Goal: Book appointment/travel/reservation

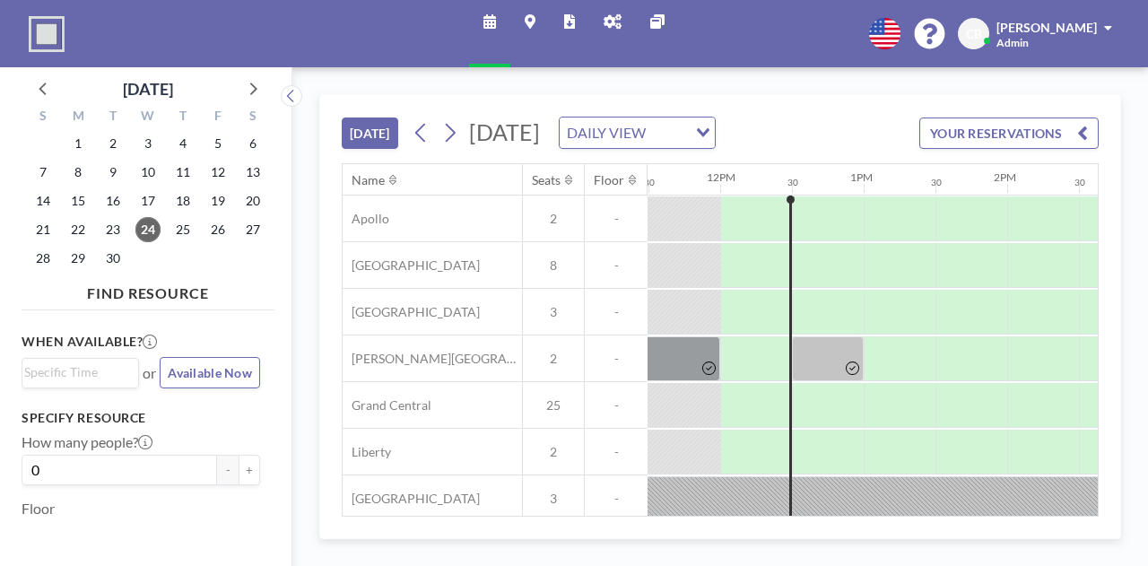
scroll to position [0, 1650]
click at [444, 143] on icon at bounding box center [449, 132] width 17 height 27
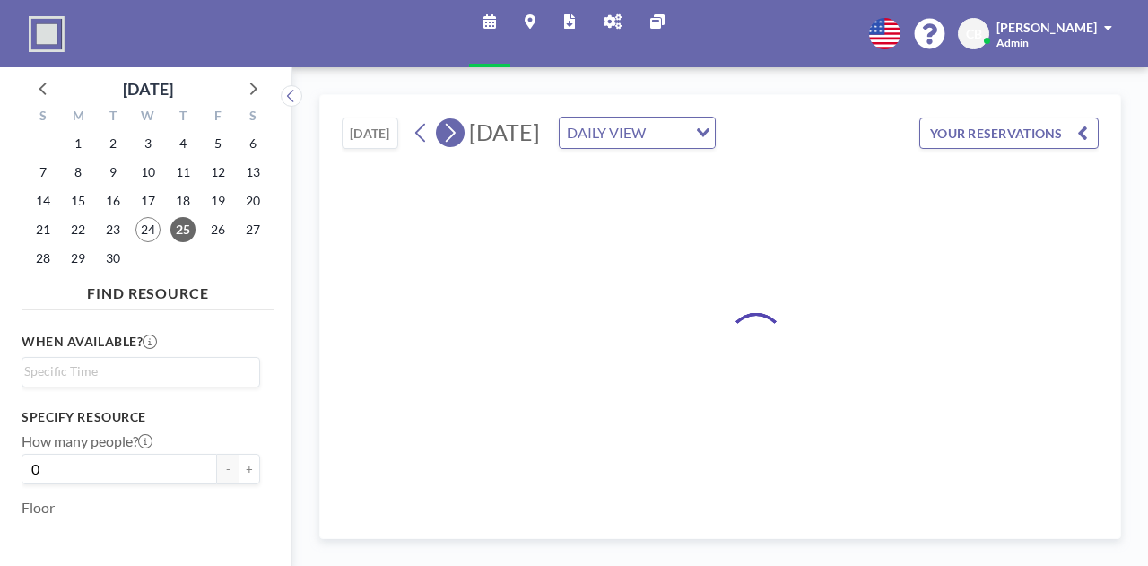
click at [444, 143] on icon at bounding box center [449, 132] width 17 height 27
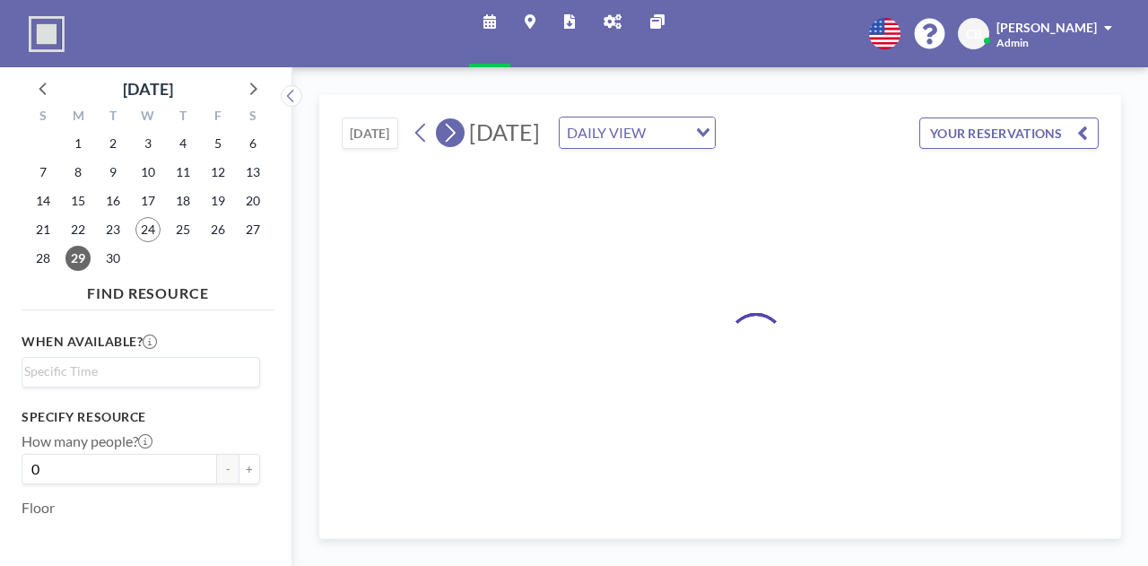
click at [444, 143] on icon at bounding box center [449, 132] width 17 height 27
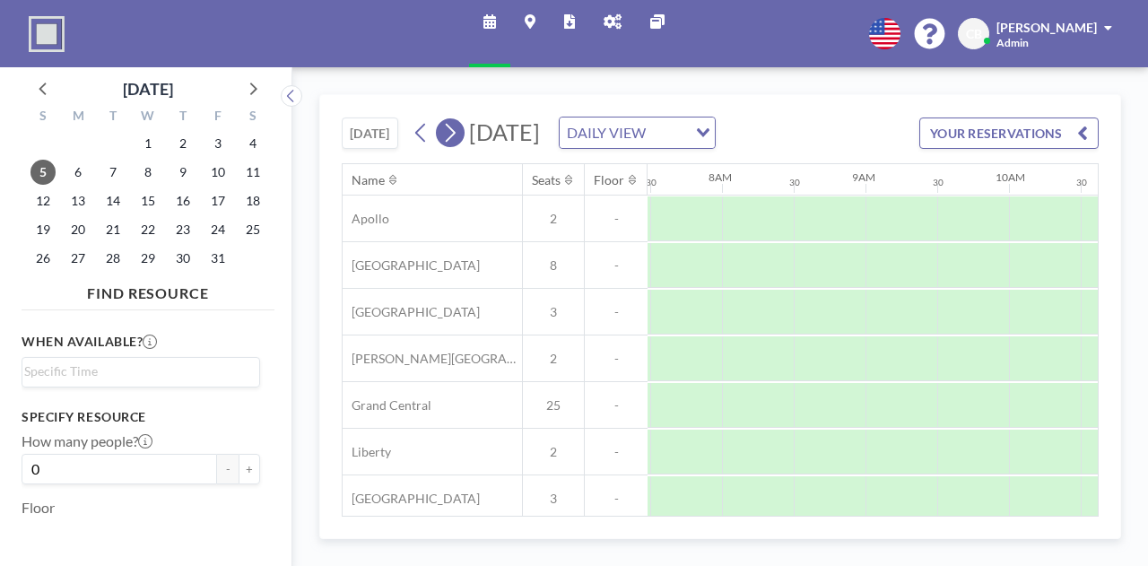
scroll to position [0, 1076]
click at [444, 143] on icon at bounding box center [449, 132] width 17 height 27
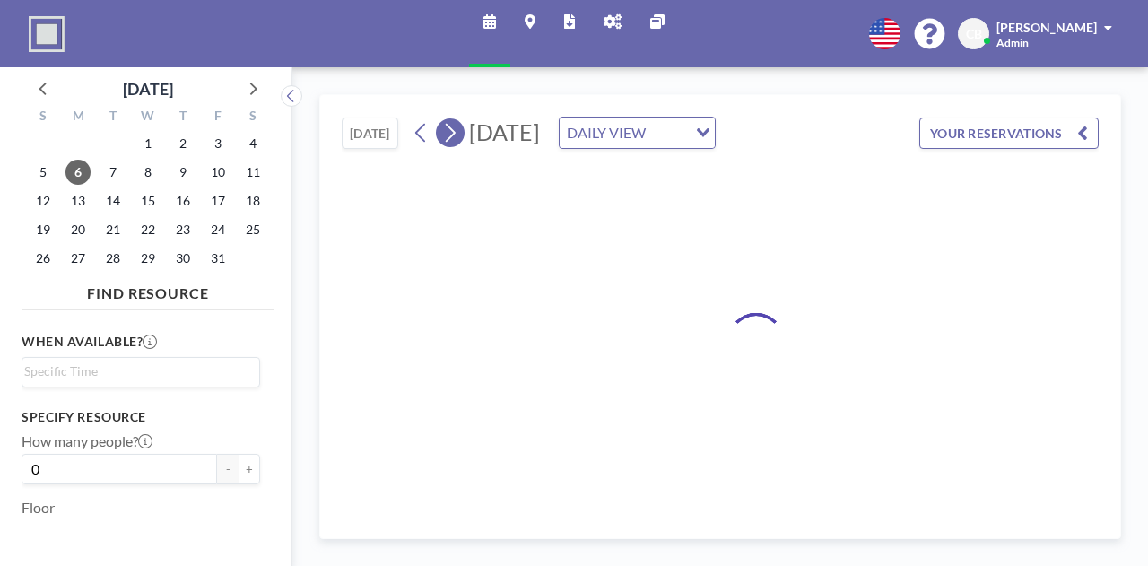
click at [444, 143] on icon at bounding box center [449, 132] width 17 height 27
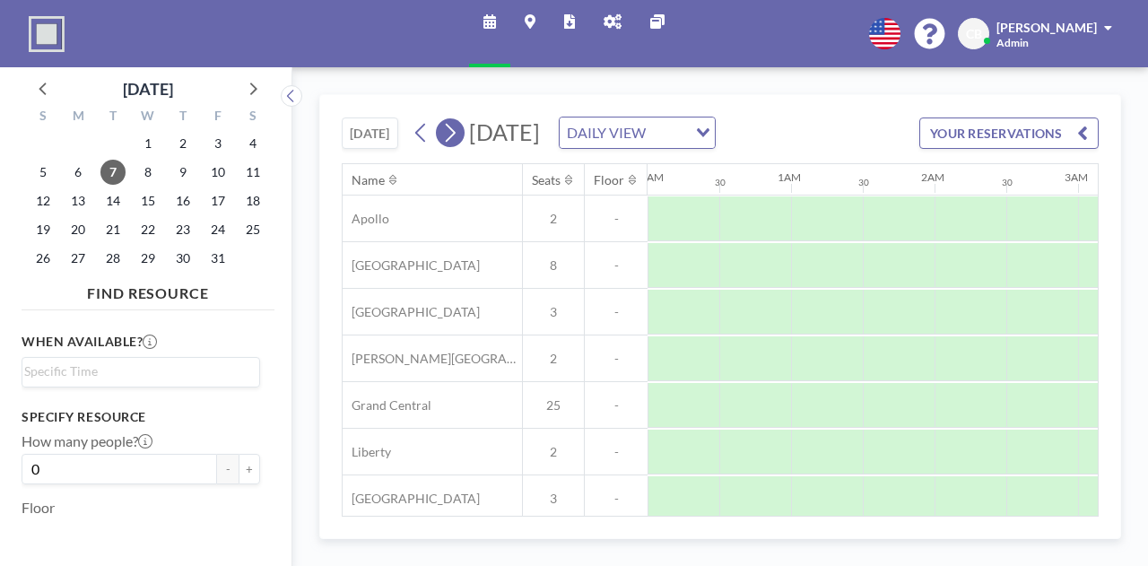
scroll to position [0, 742]
click at [448, 137] on icon at bounding box center [449, 132] width 17 height 27
click at [448, 135] on icon at bounding box center [449, 132] width 17 height 27
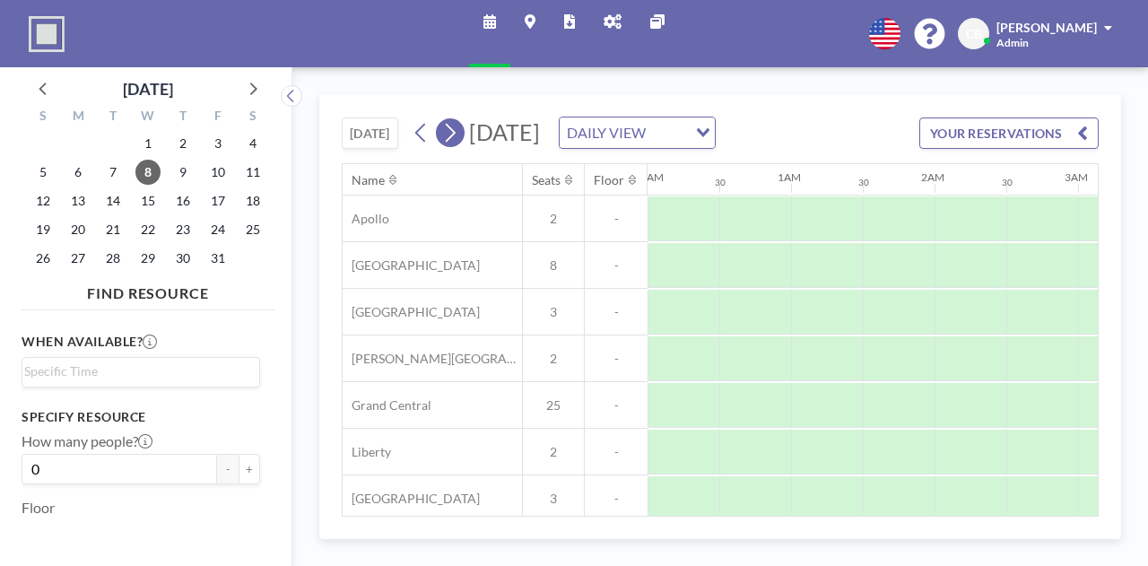
click at [448, 135] on icon at bounding box center [449, 132] width 17 height 27
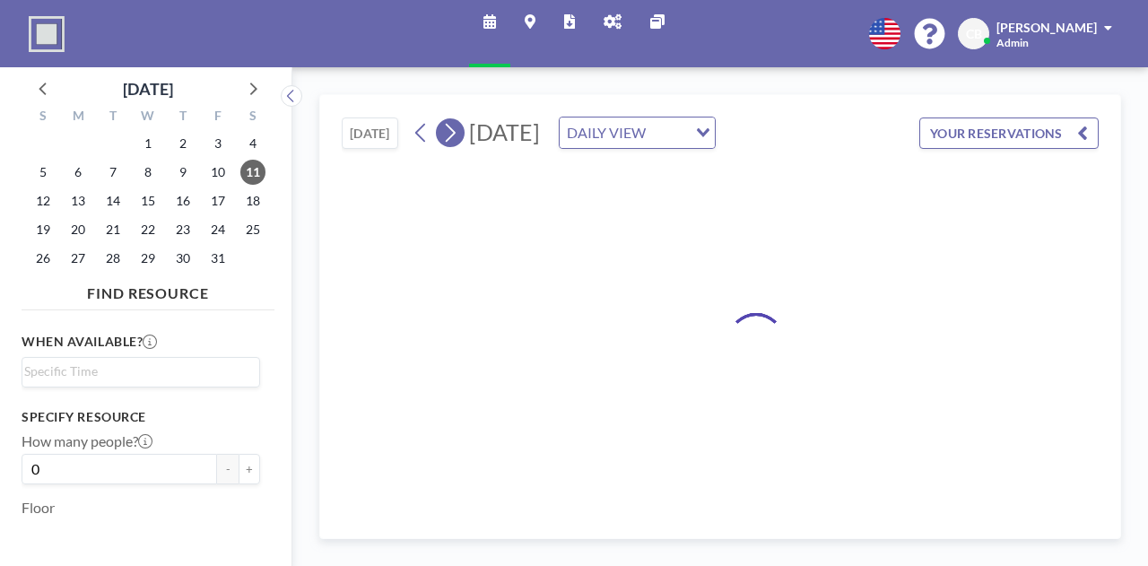
click at [448, 135] on icon at bounding box center [451, 133] width 10 height 19
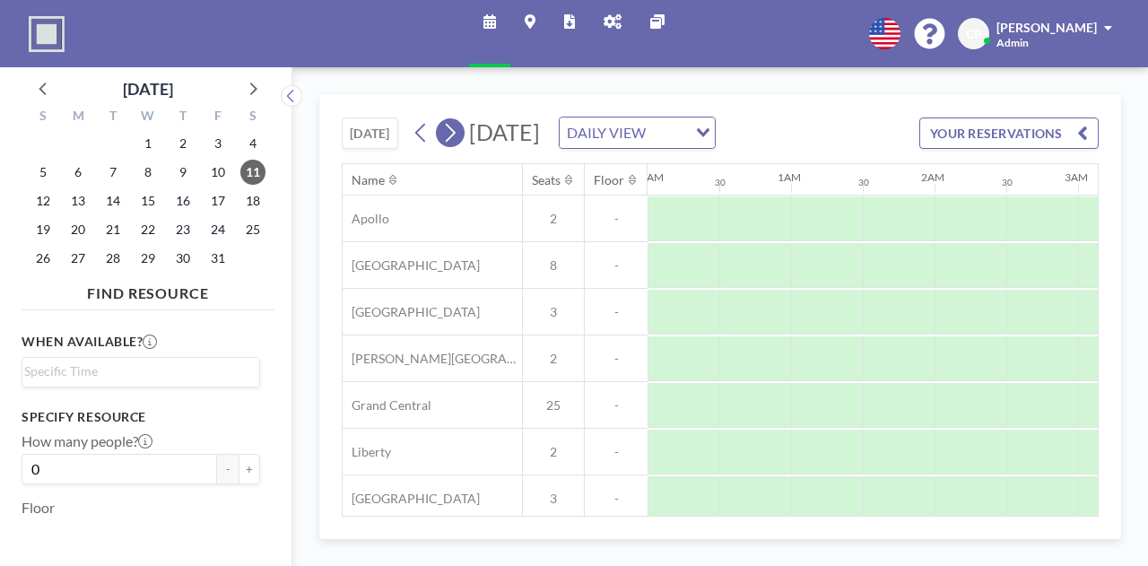
click at [448, 135] on icon at bounding box center [449, 132] width 17 height 27
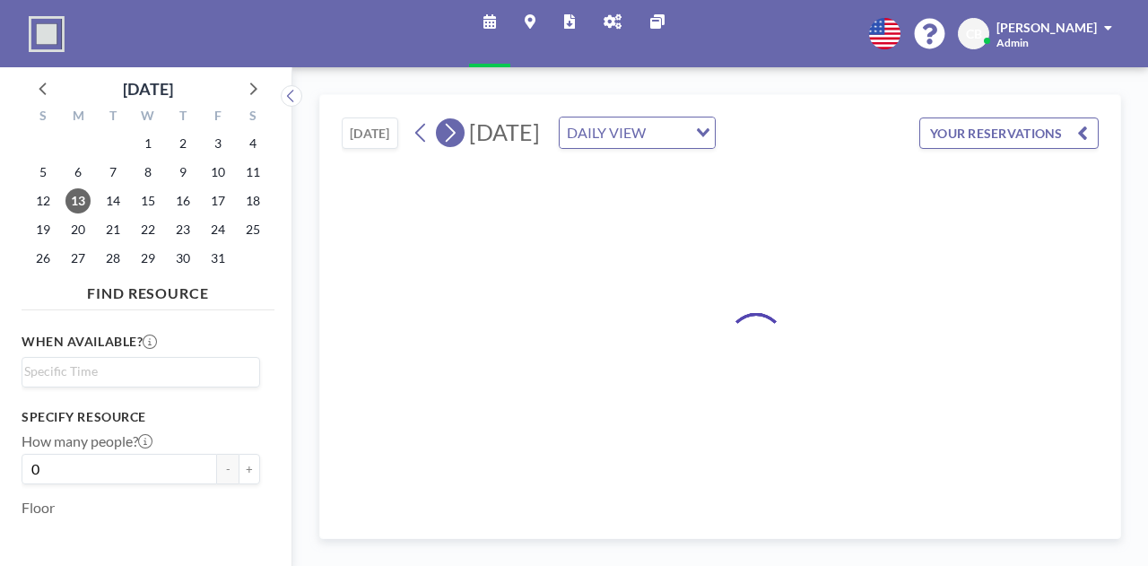
click at [448, 135] on icon at bounding box center [449, 132] width 17 height 27
click at [448, 135] on icon at bounding box center [451, 133] width 10 height 19
click at [448, 135] on icon at bounding box center [449, 132] width 17 height 27
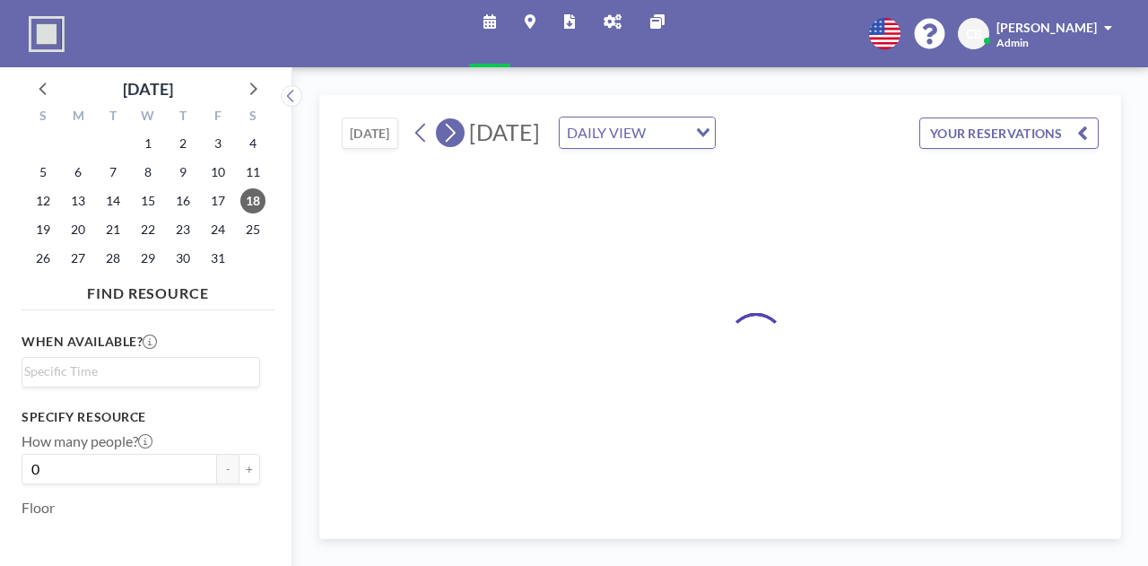
click at [448, 135] on icon at bounding box center [449, 132] width 17 height 27
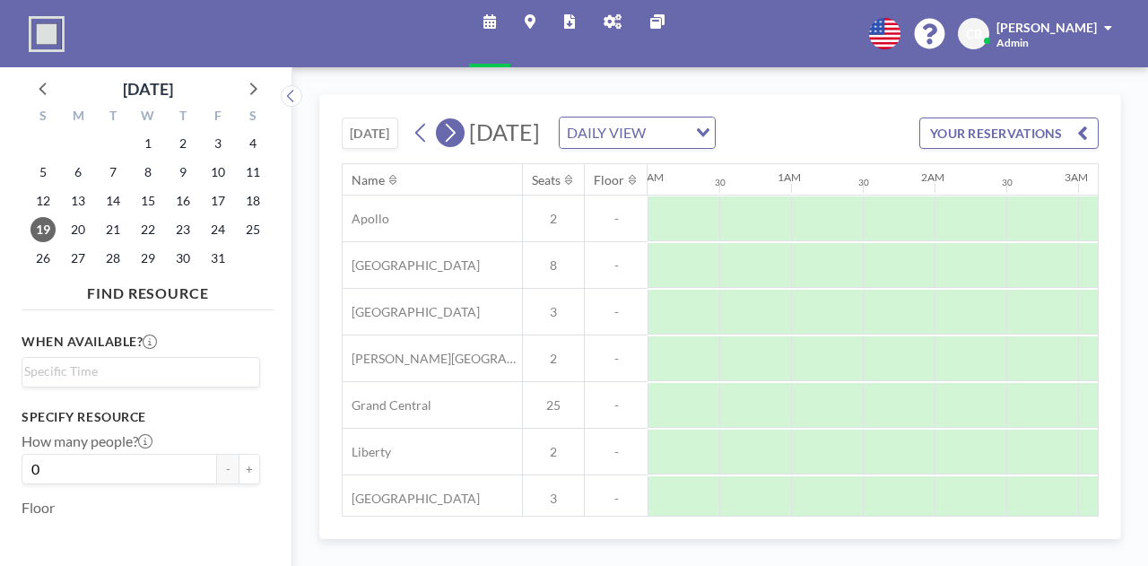
click at [448, 135] on icon at bounding box center [449, 132] width 17 height 27
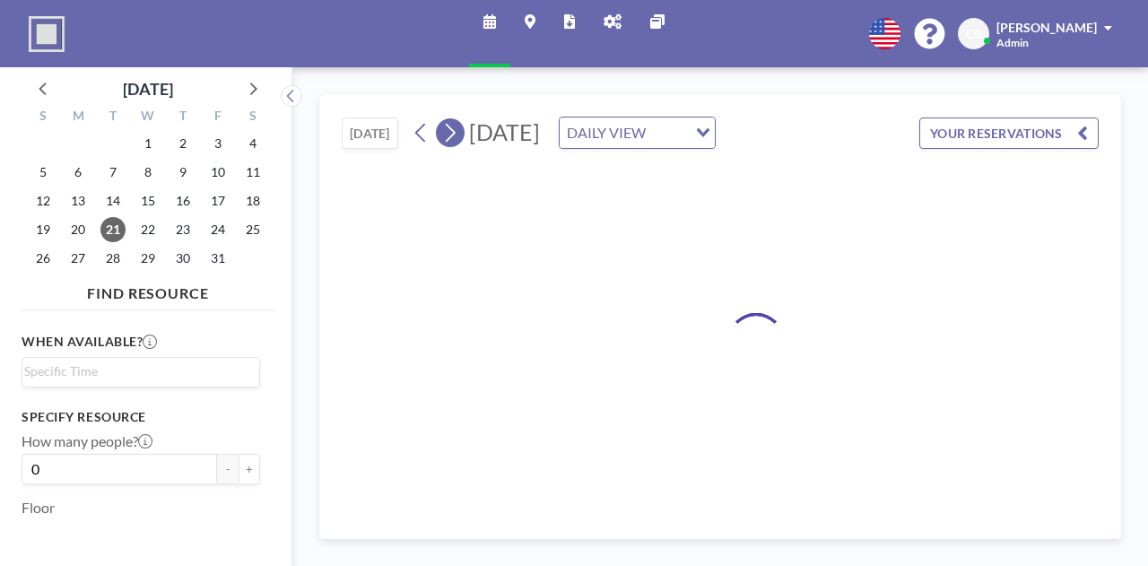
click at [448, 135] on icon at bounding box center [449, 132] width 17 height 27
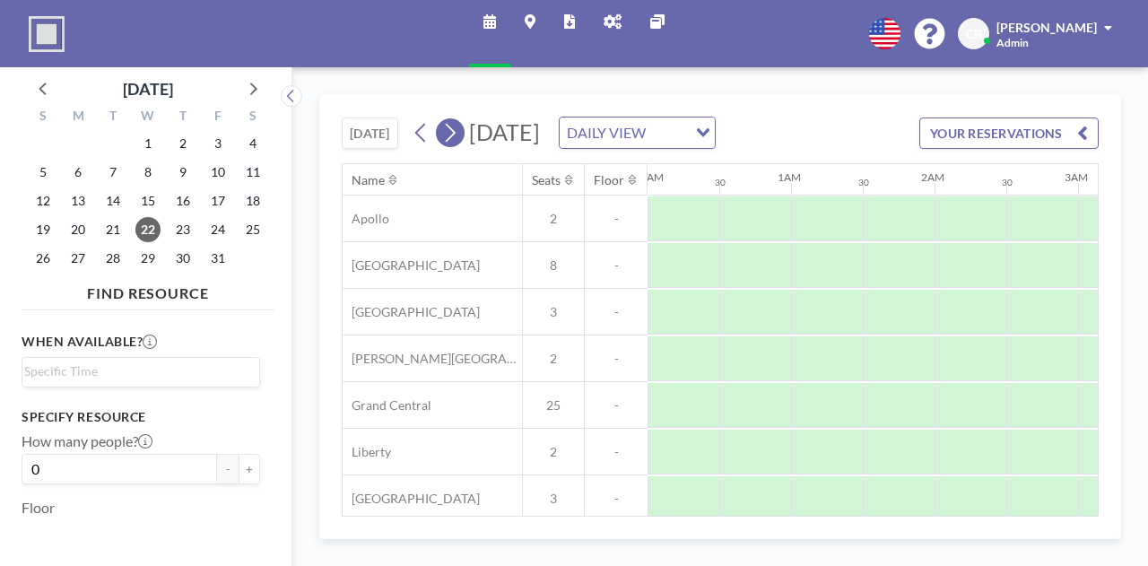
click at [448, 135] on icon at bounding box center [451, 133] width 10 height 19
click at [448, 135] on icon at bounding box center [449, 132] width 17 height 27
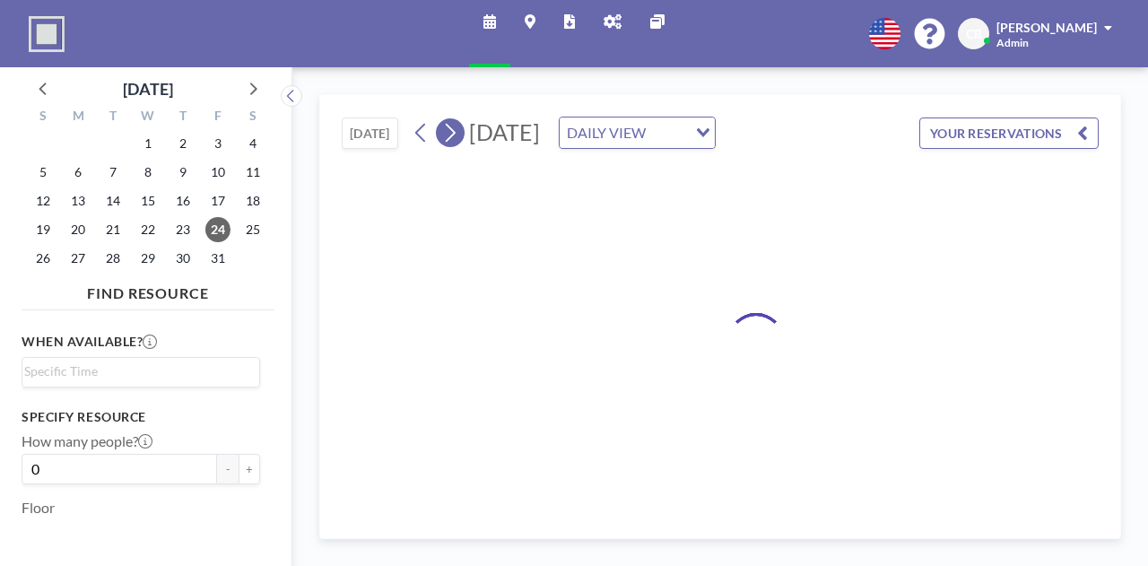
click at [448, 135] on icon at bounding box center [449, 132] width 17 height 27
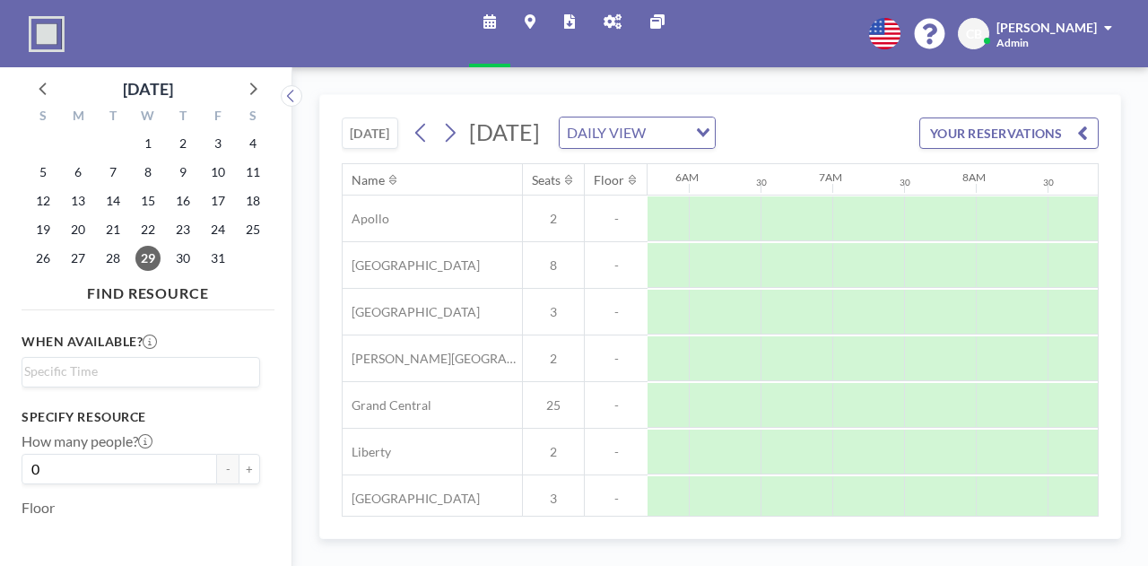
scroll to position [0, 1076]
click at [457, 146] on icon at bounding box center [449, 132] width 17 height 27
click at [457, 151] on div "[DATE] [DATE] DAILY VIEW Loading... YOUR RESERVATIONS" at bounding box center [720, 129] width 757 height 68
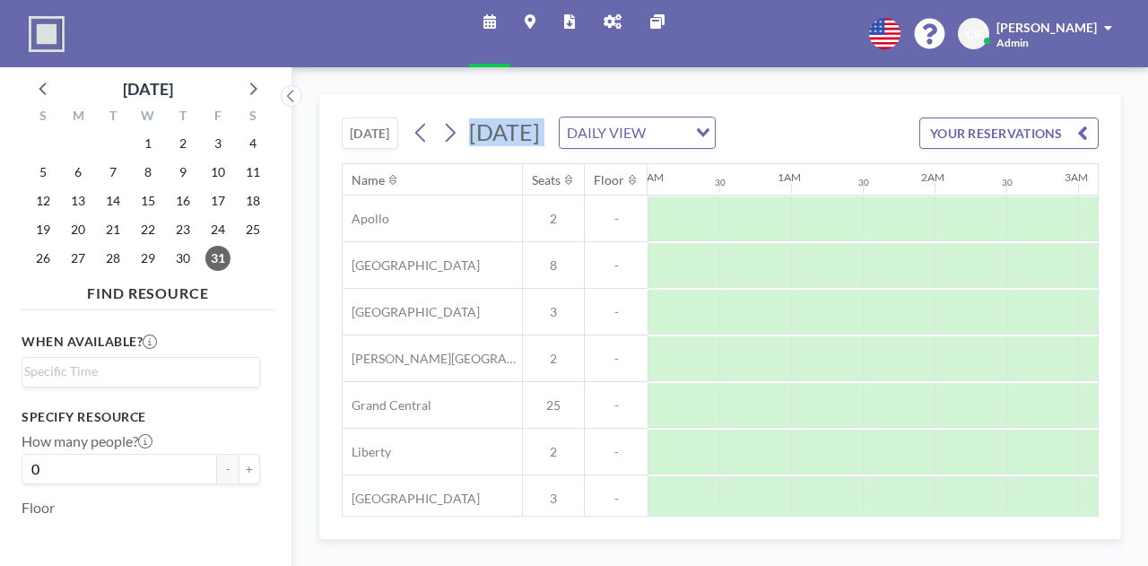
click at [457, 151] on div "[DATE] [DATE] DAILY VIEW Loading... YOUR RESERVATIONS" at bounding box center [720, 129] width 757 height 68
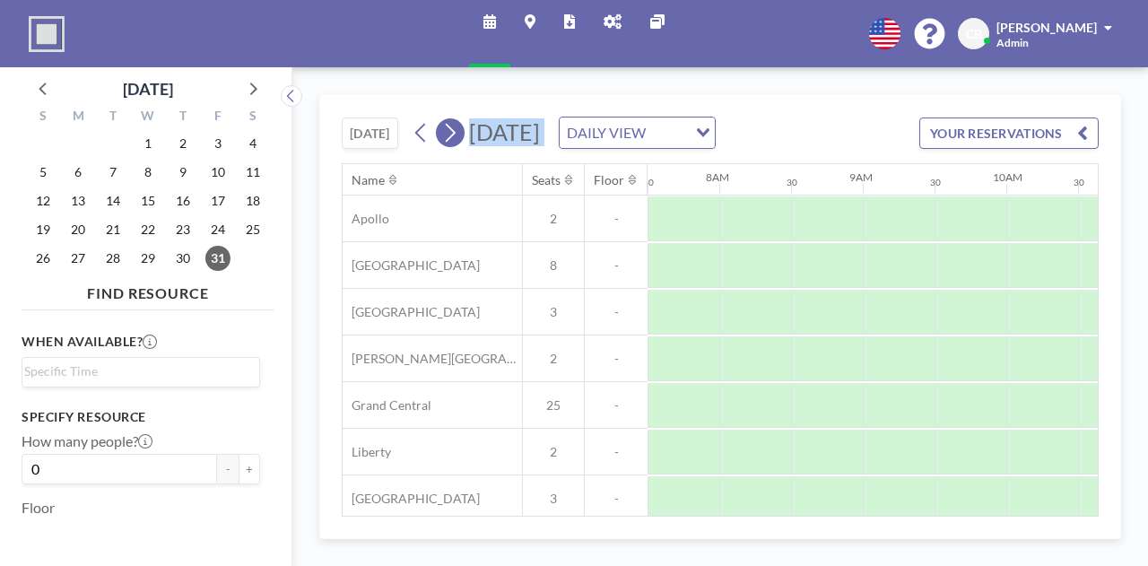
click at [453, 129] on icon at bounding box center [449, 132] width 17 height 27
click at [453, 129] on button at bounding box center [450, 132] width 29 height 29
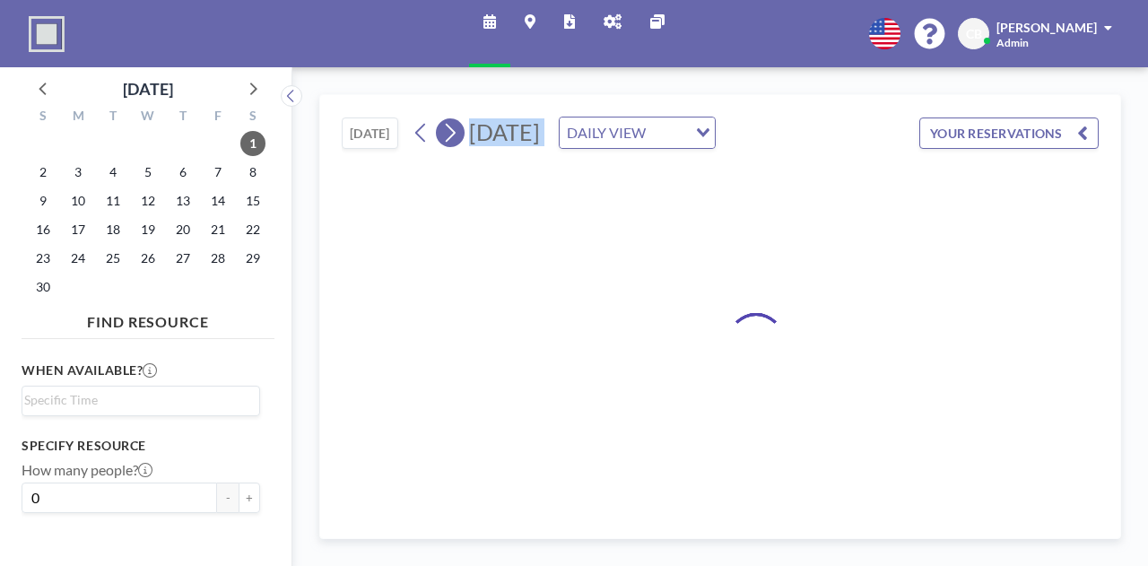
click at [453, 129] on button at bounding box center [450, 132] width 29 height 29
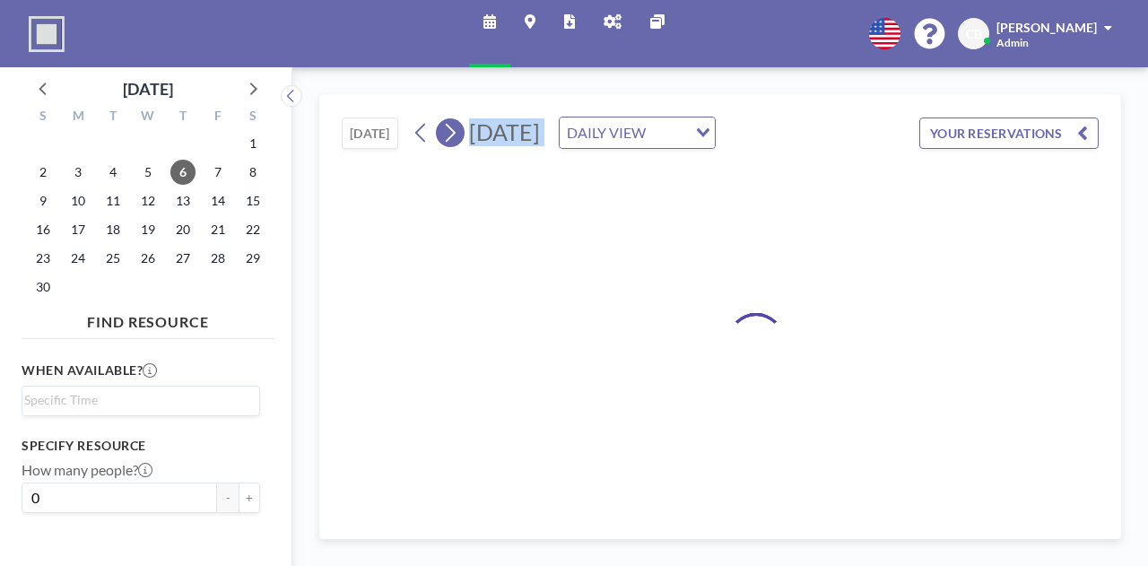
click at [453, 129] on button at bounding box center [450, 132] width 29 height 29
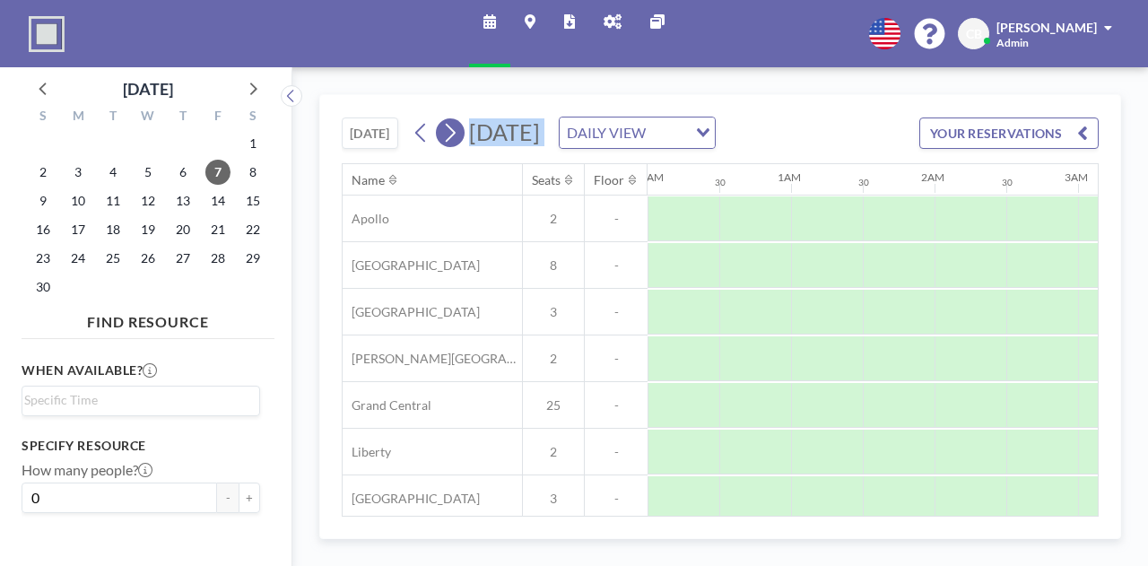
click at [453, 129] on button at bounding box center [450, 132] width 29 height 29
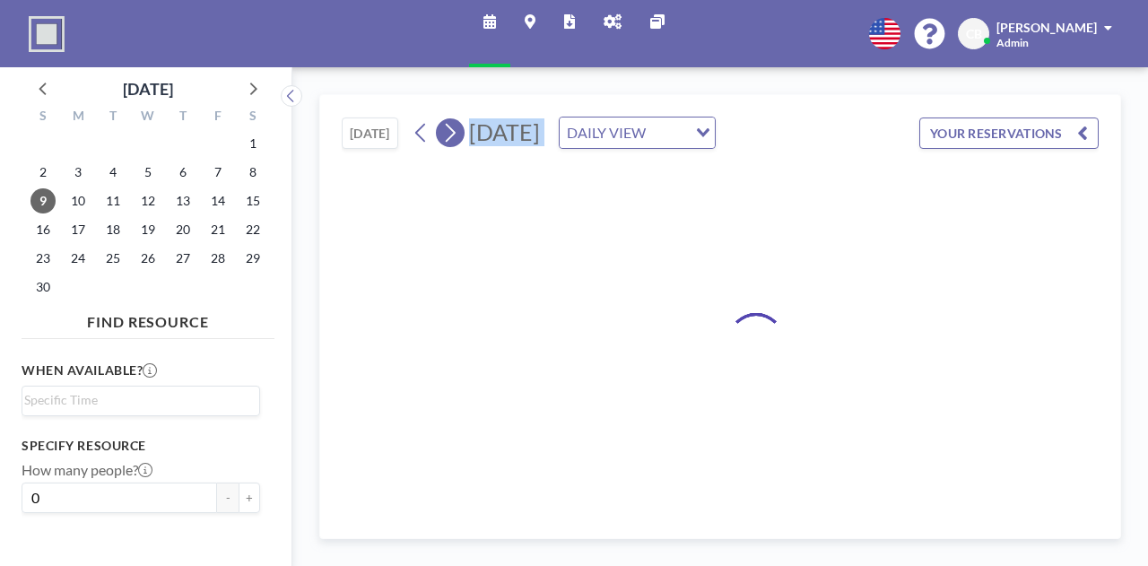
click at [453, 129] on button at bounding box center [450, 132] width 29 height 29
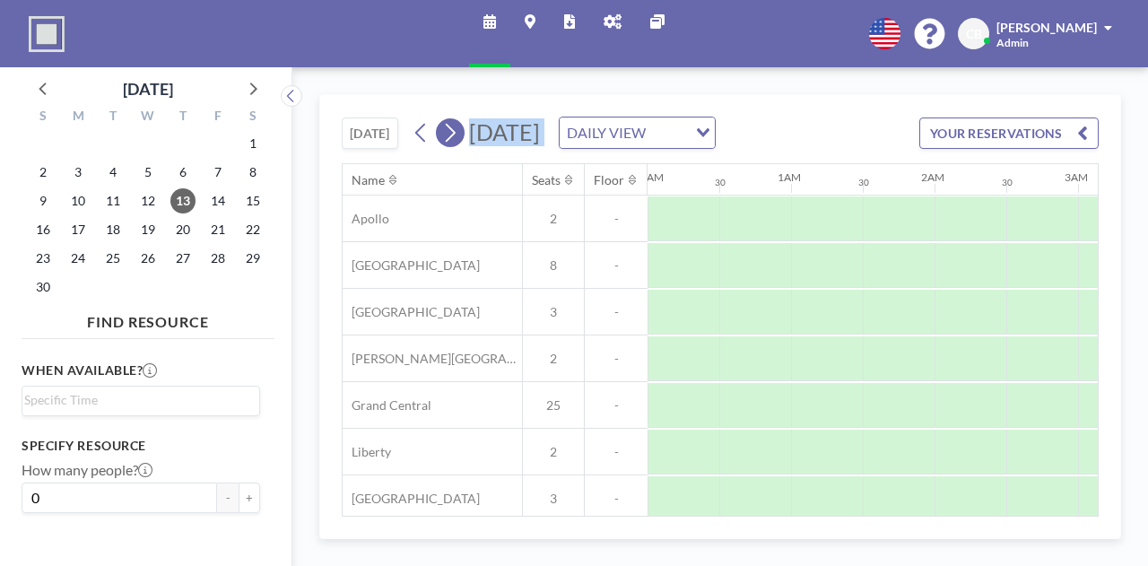
click at [453, 129] on button at bounding box center [450, 132] width 29 height 29
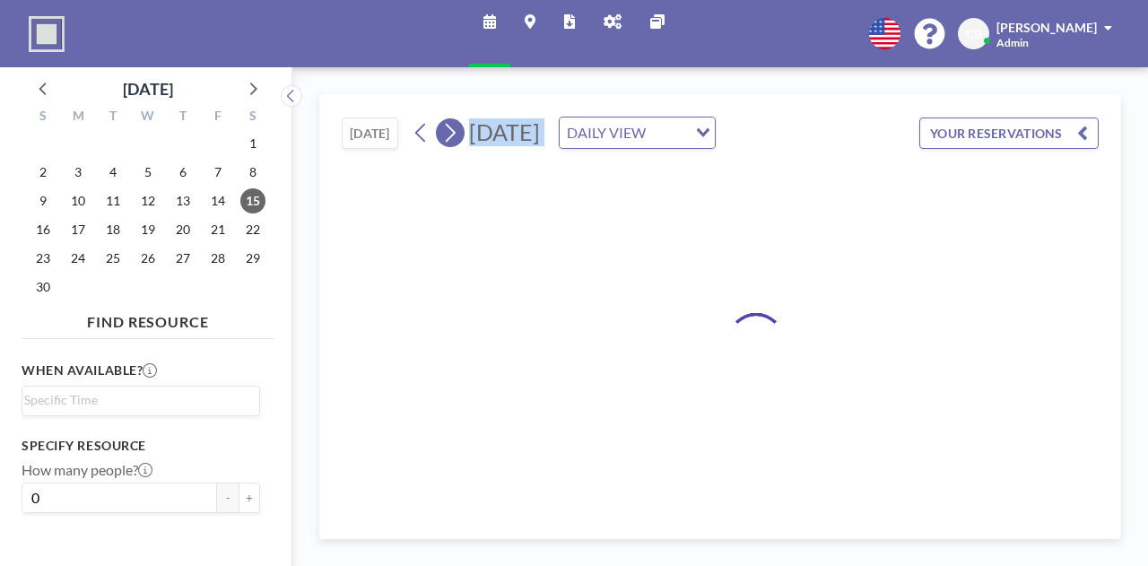
click at [453, 129] on button at bounding box center [450, 132] width 29 height 29
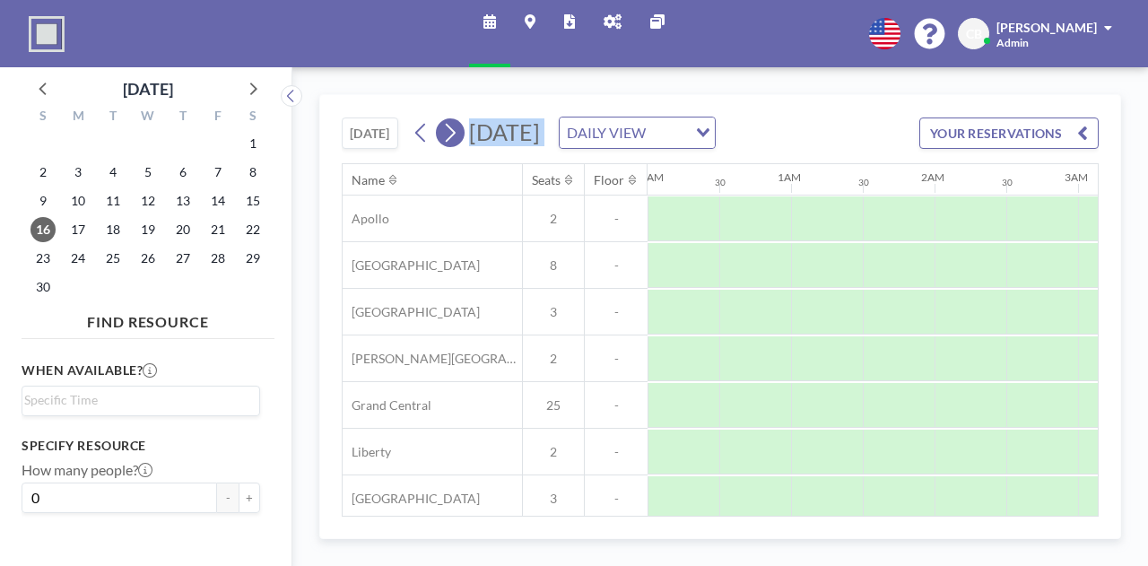
click at [453, 129] on button at bounding box center [450, 132] width 29 height 29
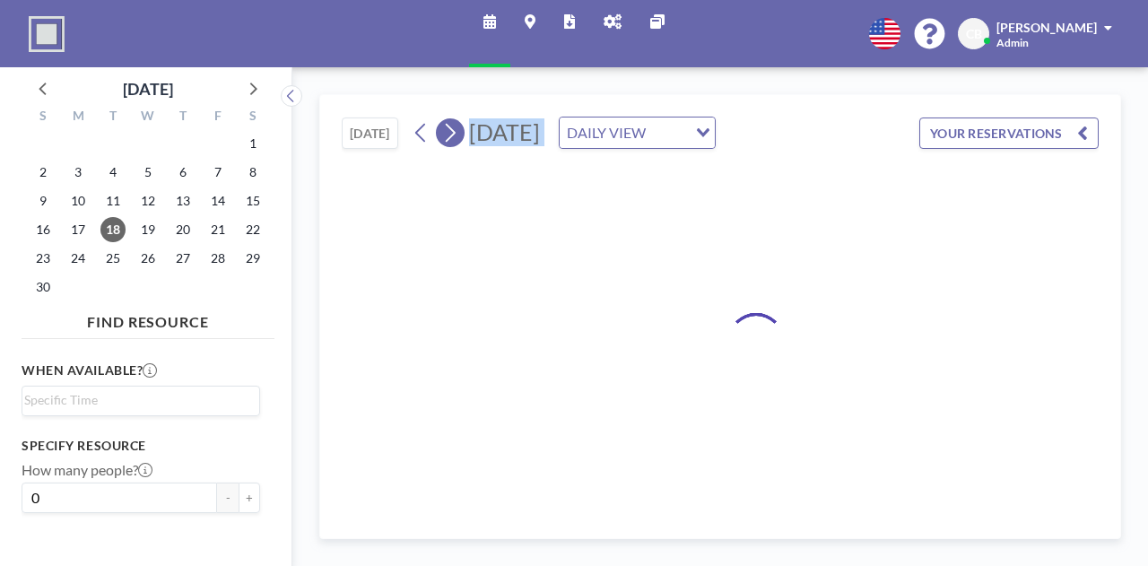
click at [453, 129] on button at bounding box center [450, 132] width 29 height 29
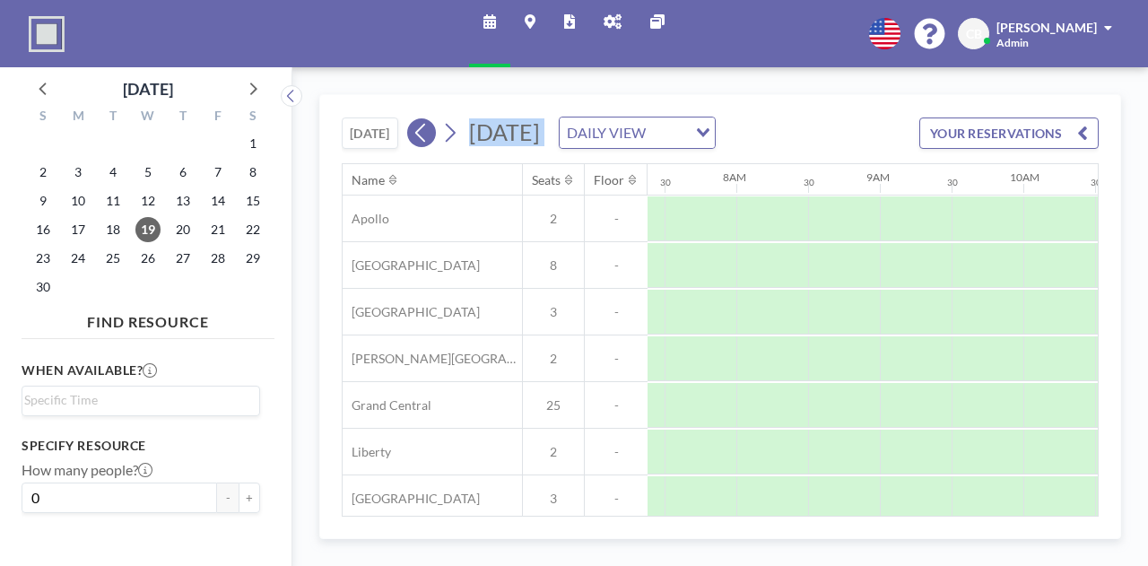
click at [423, 132] on icon at bounding box center [420, 132] width 17 height 27
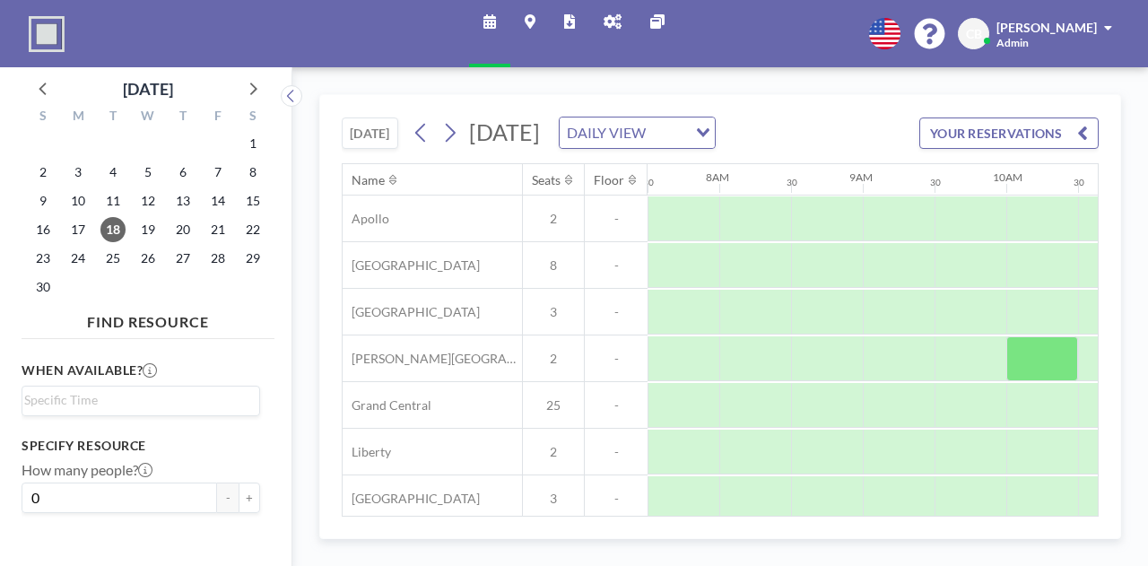
click at [259, 2] on div "Schedule Maps Reports Admin panel Other sites English Polski 日本語 Española CB [P…" at bounding box center [574, 33] width 1148 height 67
